Goal: Task Accomplishment & Management: Use online tool/utility

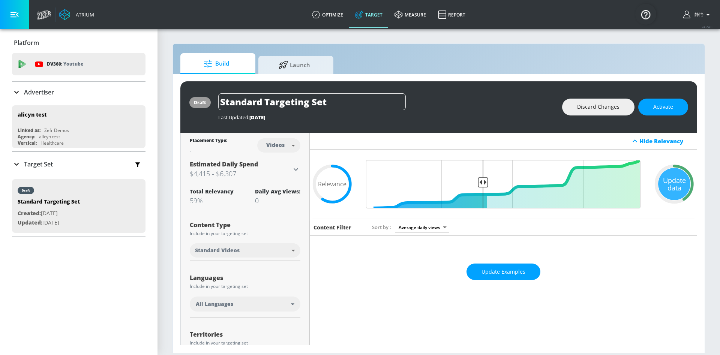
click at [26, 92] on p "Advertiser" at bounding box center [39, 92] width 30 height 8
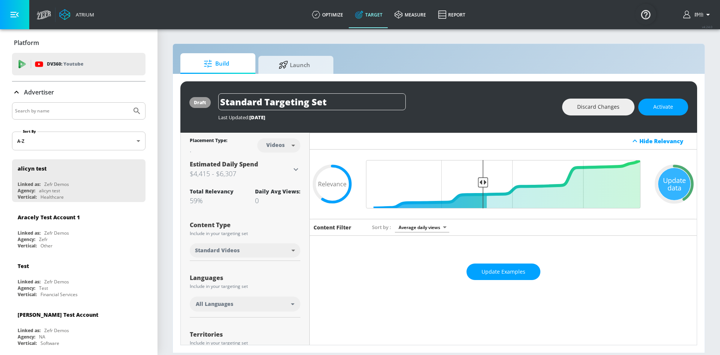
click at [34, 106] on input "Search by name" at bounding box center [72, 111] width 114 height 10
type input "otsu"
click at [129, 103] on button "Submit Search" at bounding box center [137, 111] width 16 height 16
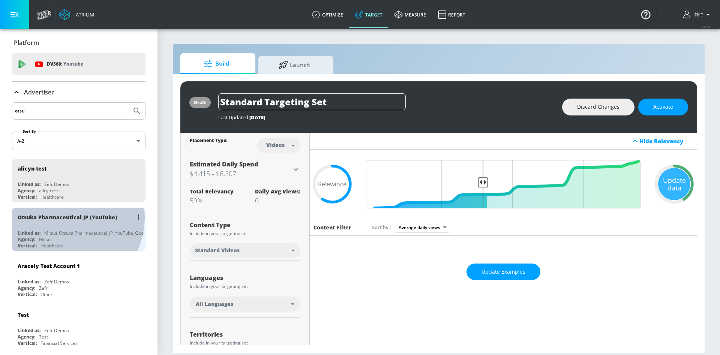
click at [64, 217] on div "Otsuka Pharmaceutical JP (YouTube)" at bounding box center [67, 217] width 99 height 7
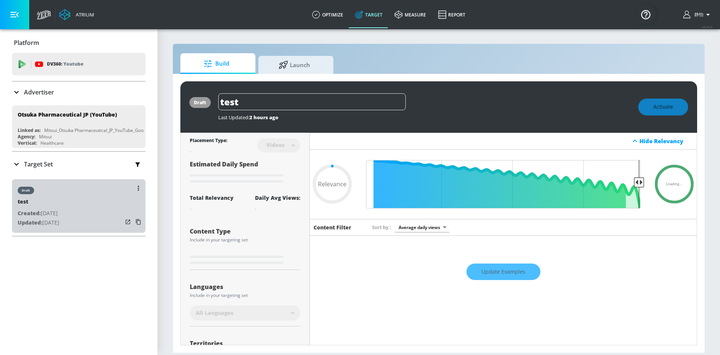
click at [87, 198] on div "draft test Created: Aug. 21, 2025 Updated: Aug. 21, 2025" at bounding box center [78, 206] width 133 height 54
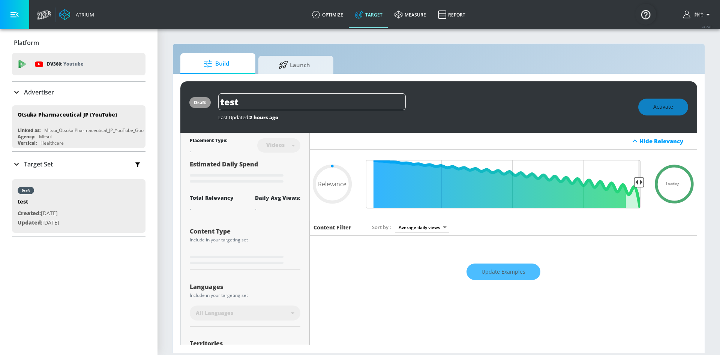
type input "0.05"
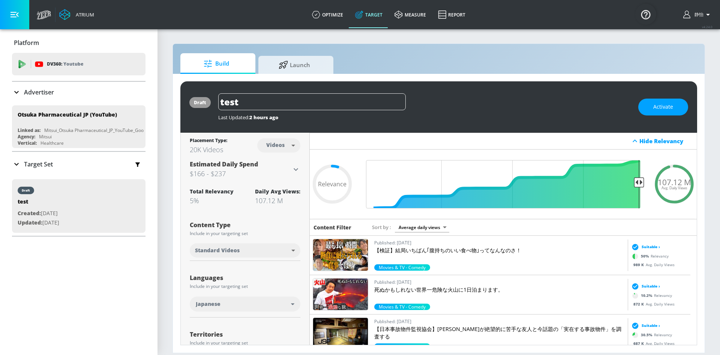
click at [18, 162] on icon at bounding box center [16, 164] width 9 height 9
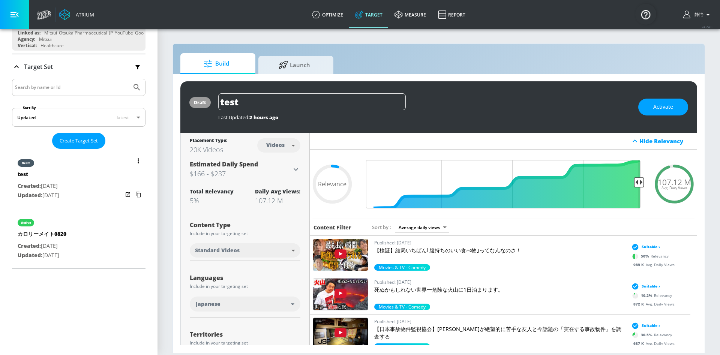
scroll to position [112, 0]
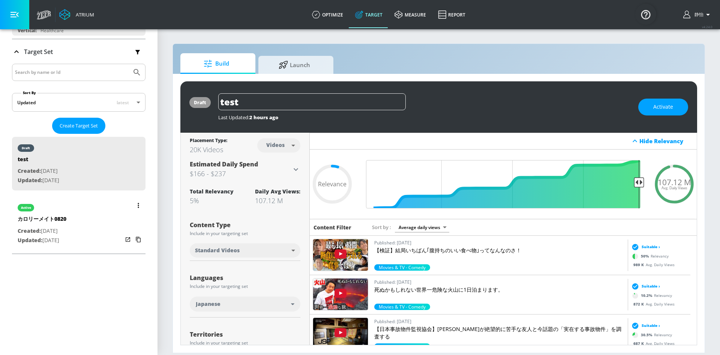
click at [66, 232] on p "Created: Aug. 20, 2025" at bounding box center [42, 230] width 49 height 9
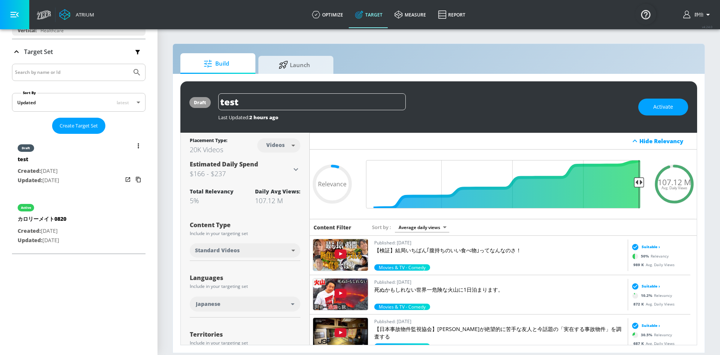
type input "カロリーメイト0820"
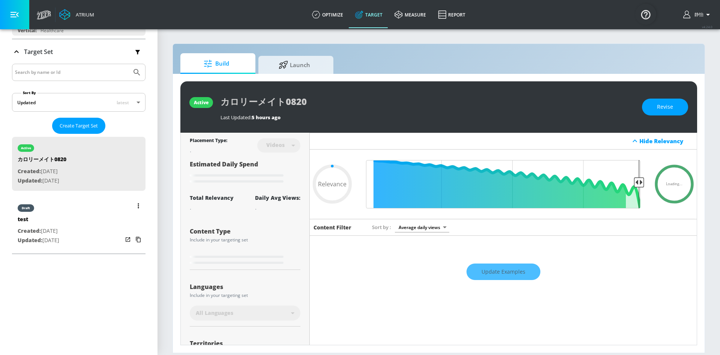
type input "0.6"
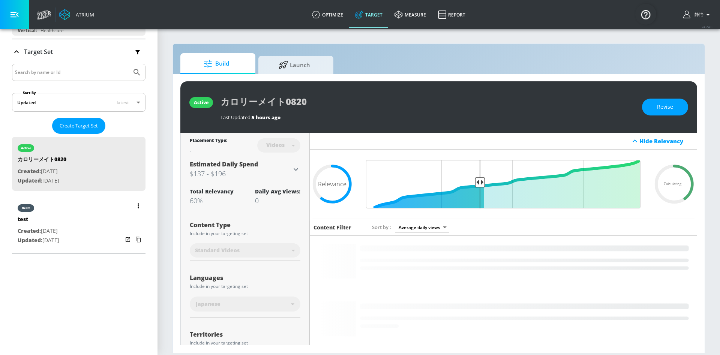
click at [82, 226] on div "draft test Created: Aug. 21, 2025 Updated: Aug. 21, 2025" at bounding box center [78, 224] width 133 height 54
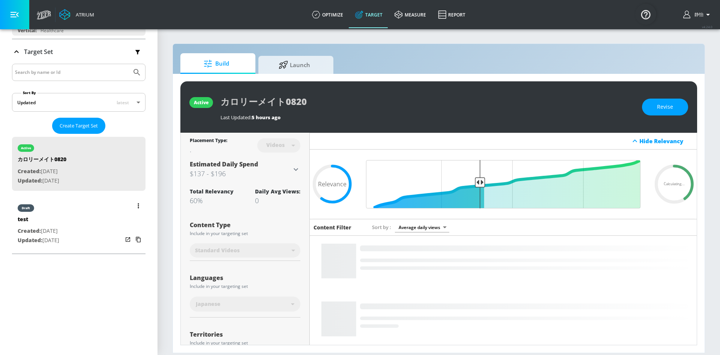
type input "test"
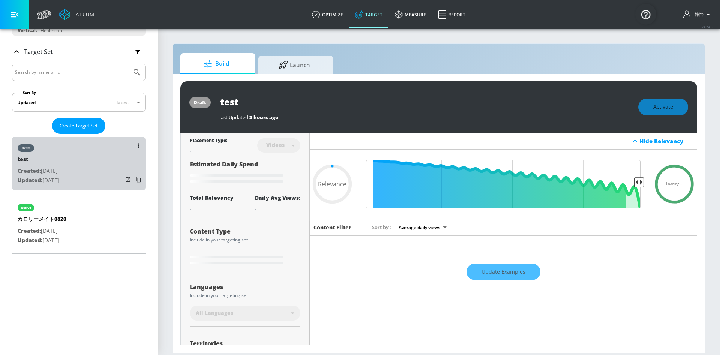
click at [93, 169] on div "draft test Created: Aug. 21, 2025 Updated: Aug. 21, 2025" at bounding box center [78, 164] width 133 height 54
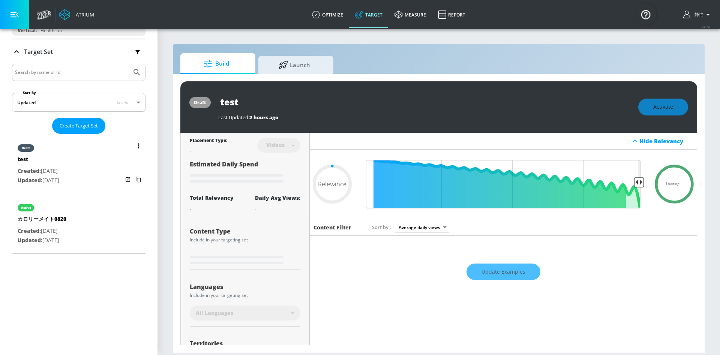
type input "0.05"
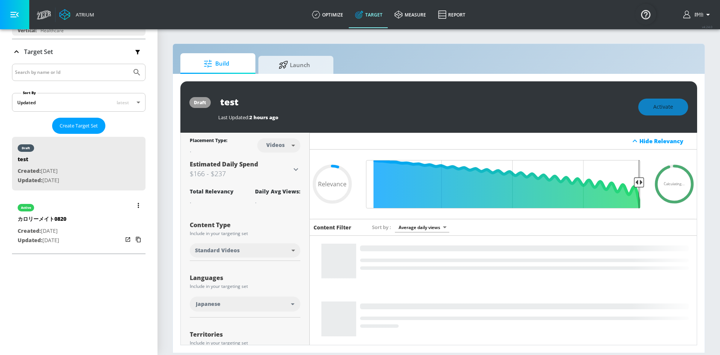
click at [92, 218] on div "active カロリーメイト0820 Created: Aug. 20, 2025 Updated: Aug. 21, 2025" at bounding box center [78, 223] width 133 height 54
type input "カロリーメイト0820"
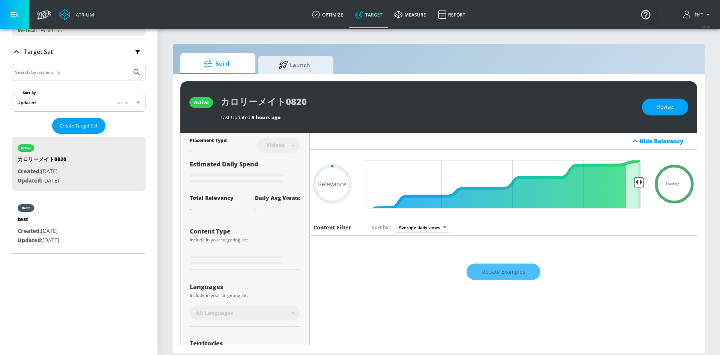
type input "0.6"
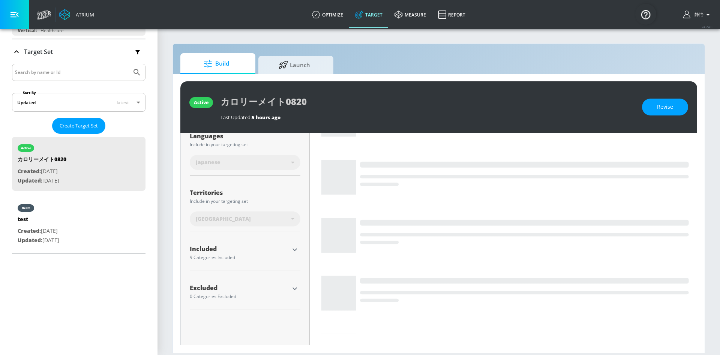
scroll to position [159, 0]
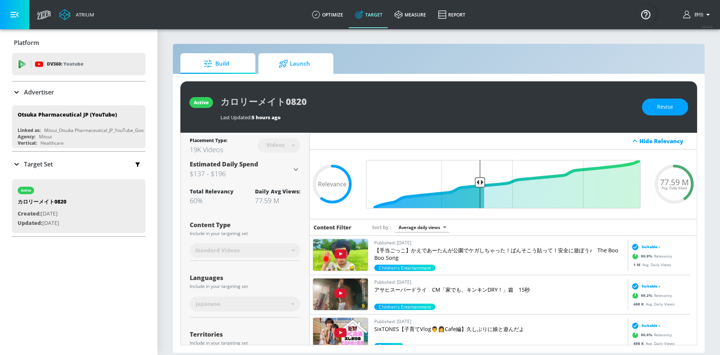
click at [307, 63] on span "Launch" at bounding box center [294, 64] width 57 height 18
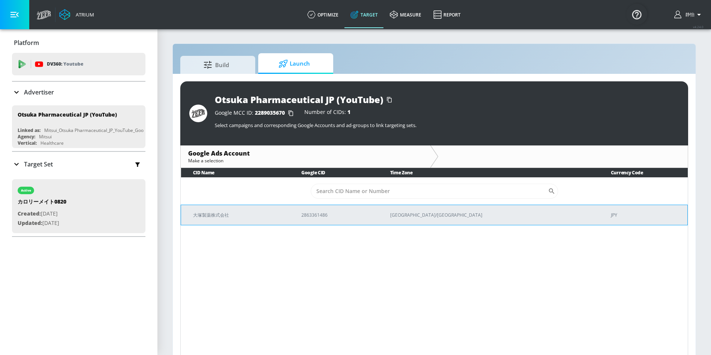
click at [206, 217] on p "大塚製薬株式会社" at bounding box center [238, 215] width 90 height 8
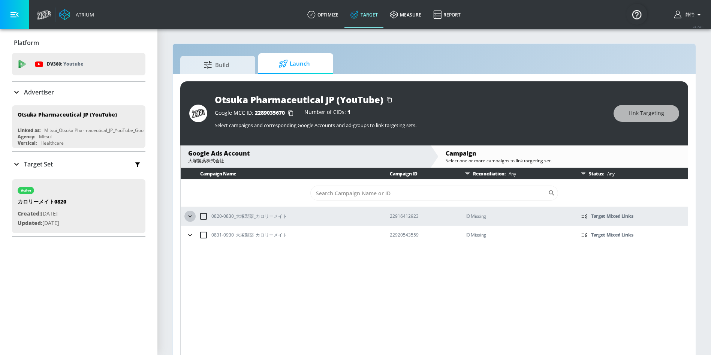
click at [192, 216] on icon "button" at bounding box center [189, 216] width 7 height 7
